Goal: Information Seeking & Learning: Learn about a topic

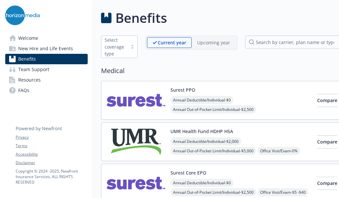
click at [250, 195] on div "Skip to main content Welcome New Hire and Life Events Benefits Team Support Res…" at bounding box center [169, 99] width 339 height 198
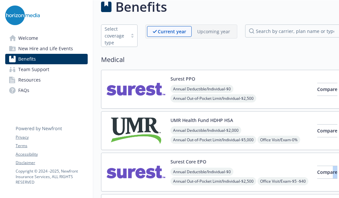
drag, startPoint x: 334, startPoint y: 195, endPoint x: 256, endPoint y: 113, distance: 112.1
click at [250, 188] on div "Skip to main content Welcome New Hire and Life Events Benefits Team Support Res…" at bounding box center [169, 99] width 339 height 198
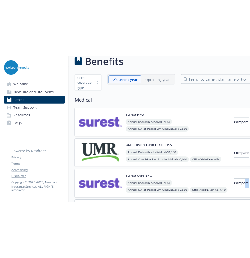
scroll to position [15, 0]
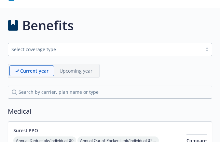
click at [111, 21] on div "Benefits" at bounding box center [110, 26] width 205 height 20
drag, startPoint x: 175, startPoint y: 17, endPoint x: 149, endPoint y: 6, distance: 28.0
click at [175, 17] on div "Benefits" at bounding box center [110, 26] width 205 height 20
